Goal: Information Seeking & Learning: Learn about a topic

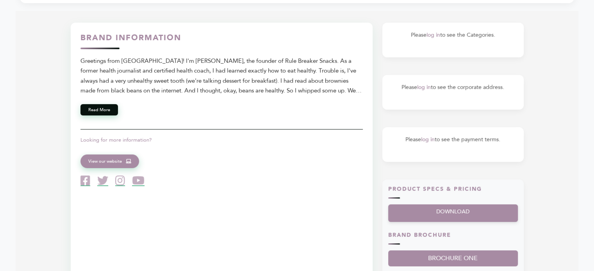
click at [97, 116] on div "Brand Information Read More Looking for more information? View our website" at bounding box center [221, 109] width 282 height 154
click at [91, 107] on button "Read More" at bounding box center [99, 109] width 38 height 11
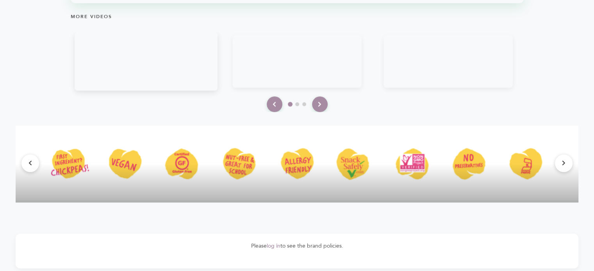
scroll to position [703, 0]
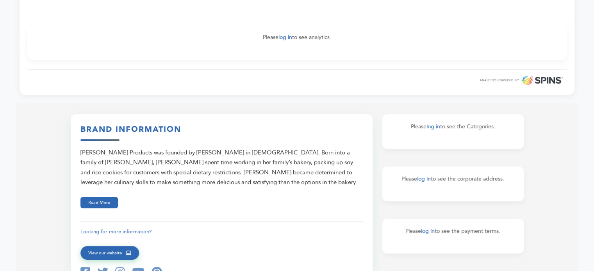
scroll to position [234, 0]
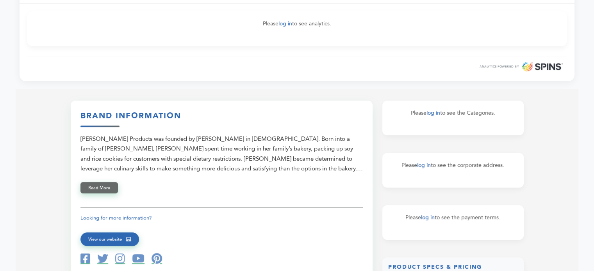
click at [106, 188] on button "Read More" at bounding box center [99, 187] width 38 height 11
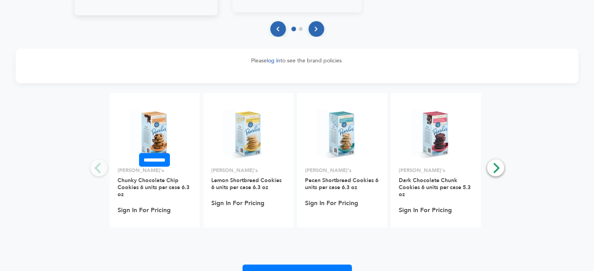
scroll to position [977, 0]
